Goal: Task Accomplishment & Management: Manage account settings

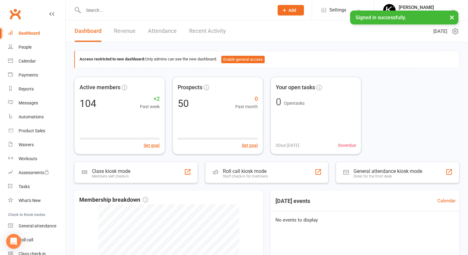
click at [207, 33] on link "Recent Activity" at bounding box center [207, 30] width 37 height 21
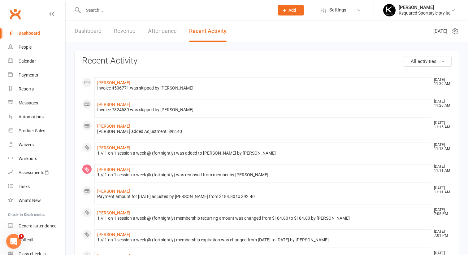
click at [133, 12] on input "text" at bounding box center [175, 10] width 188 height 9
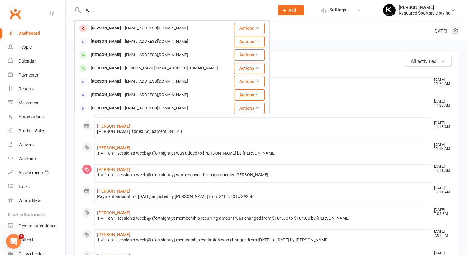
scroll to position [97, 0]
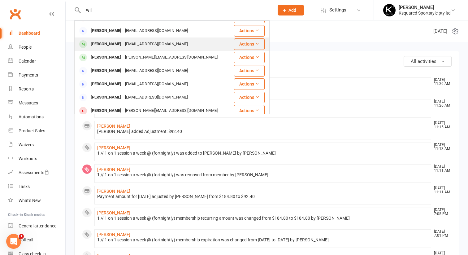
type input "will"
click at [123, 40] on div "[EMAIL_ADDRESS][DOMAIN_NAME]" at bounding box center [156, 44] width 66 height 9
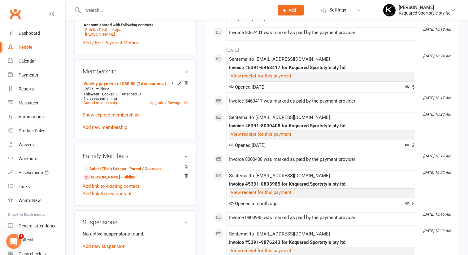
scroll to position [229, 0]
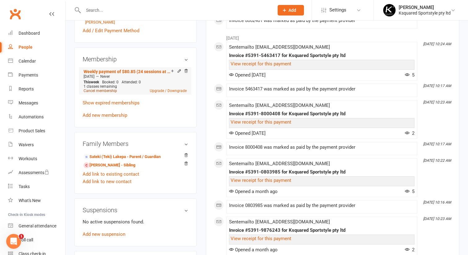
click at [102, 93] on link "Cancel membership" at bounding box center [99, 90] width 33 height 4
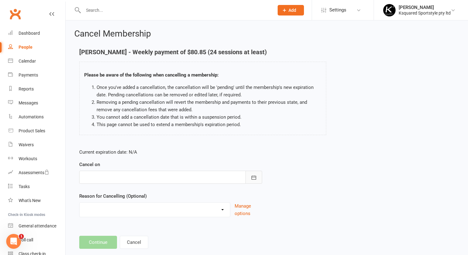
click at [261, 175] on button "button" at bounding box center [253, 176] width 17 height 13
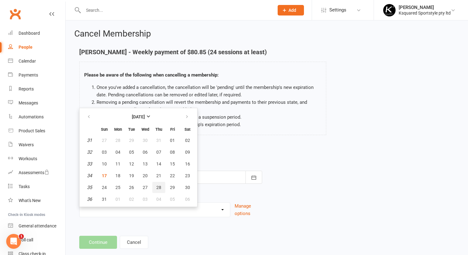
click at [162, 186] on button "28" at bounding box center [158, 187] width 13 height 11
type input "[DATE]"
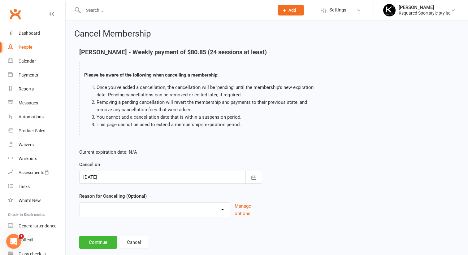
scroll to position [13, 0]
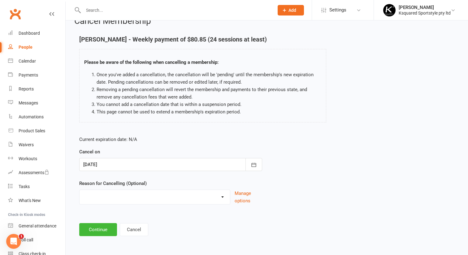
click at [129, 194] on select "clubworx membership edit financial difficulties Holiday Injury time/commitment …" at bounding box center [154, 196] width 150 height 12
select select "4"
click at [101, 231] on button "Continue" at bounding box center [98, 229] width 38 height 13
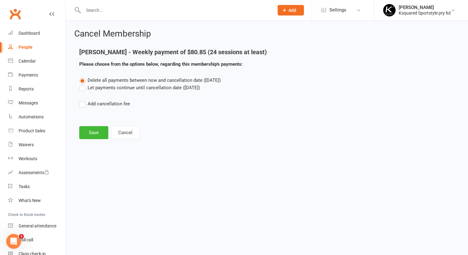
click at [83, 87] on label "Let payments continue until cancellation date ([DATE])" at bounding box center [139, 87] width 121 height 7
click at [83, 84] on input "Let payments continue until cancellation date ([DATE])" at bounding box center [81, 84] width 4 height 0
click at [91, 134] on button "Save" at bounding box center [93, 132] width 29 height 13
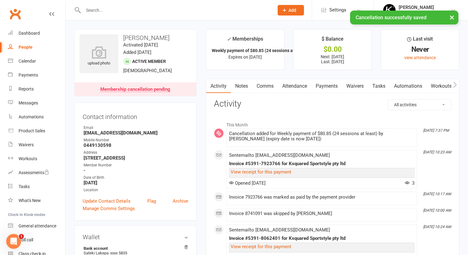
click at [325, 88] on link "Payments" at bounding box center [326, 86] width 31 height 14
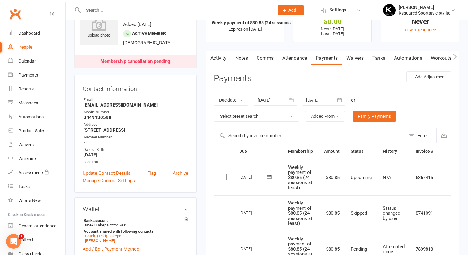
scroll to position [276, 0]
